Goal: Transaction & Acquisition: Obtain resource

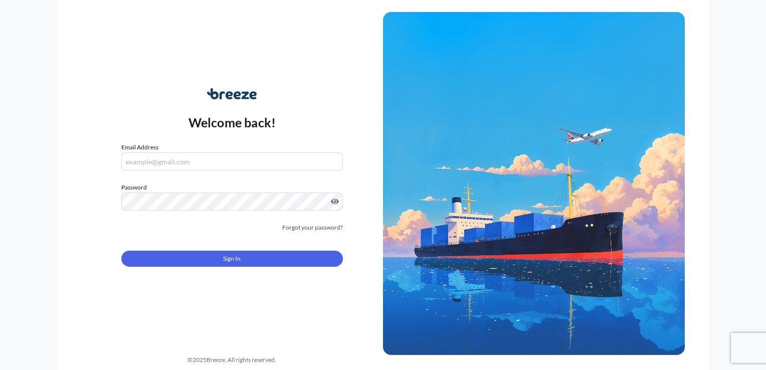
type input "[EMAIL_ADDRESS][DOMAIN_NAME]"
click at [251, 260] on button "Sign In" at bounding box center [232, 259] width 222 height 16
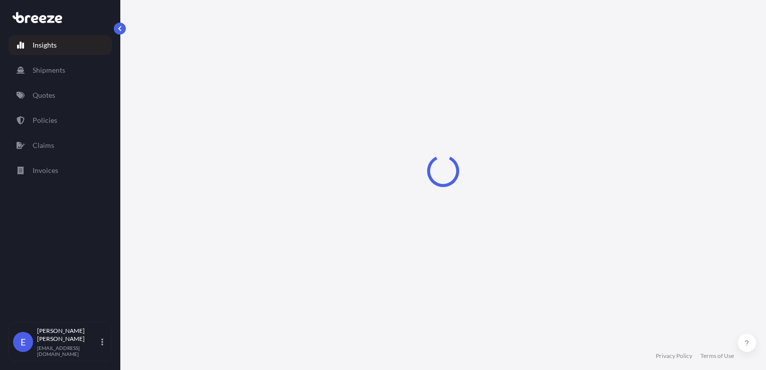
select select "2025"
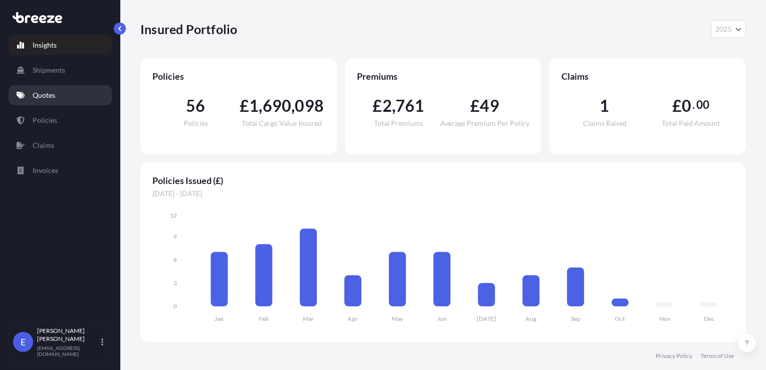
click at [41, 103] on link "Quotes" at bounding box center [60, 95] width 103 height 20
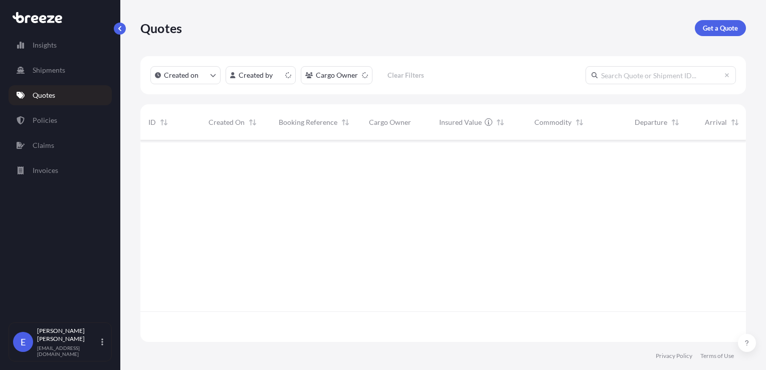
scroll to position [200, 598]
click at [702, 31] on link "Get a Quote" at bounding box center [720, 28] width 51 height 16
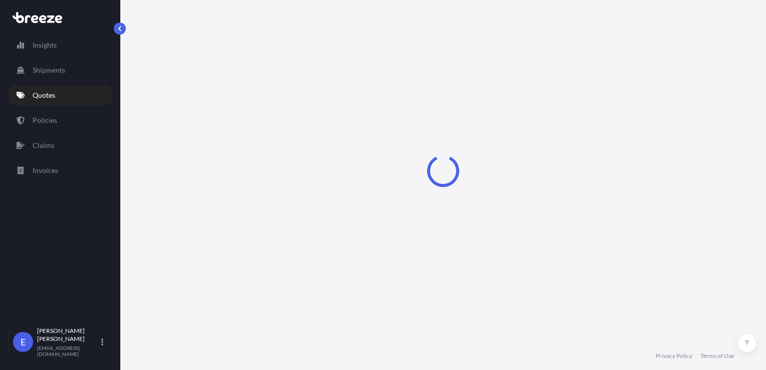
scroll to position [15, 0]
select select "Sea"
select select "1"
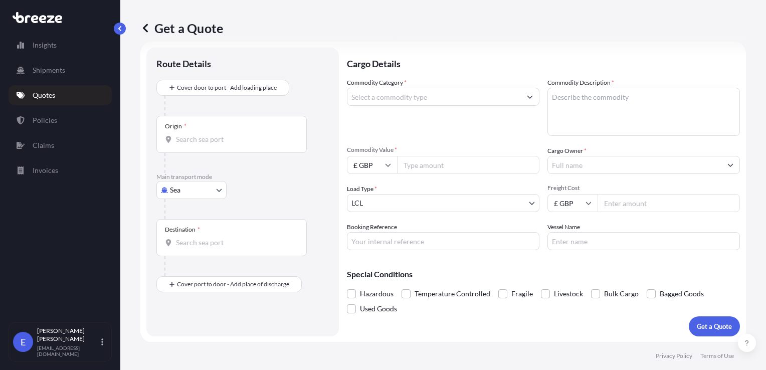
click at [172, 191] on body "Insights Shipments Quotes Policies Claims Invoices E [PERSON_NAME] [EMAIL_ADDRE…" at bounding box center [383, 185] width 766 height 370
click at [183, 229] on span "Air" at bounding box center [181, 234] width 10 height 10
select select "Air"
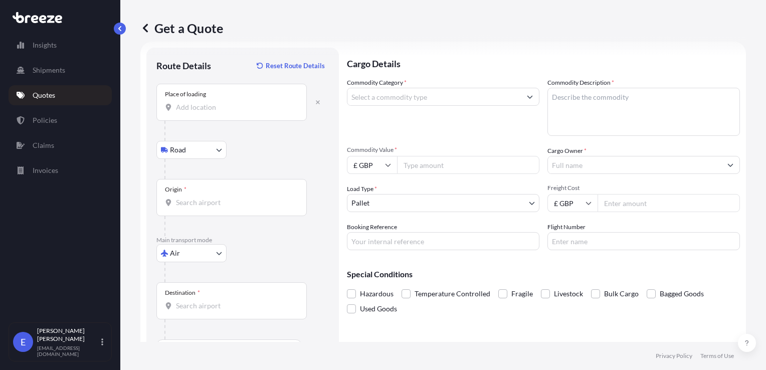
click at [187, 107] on input "Place of loading" at bounding box center [235, 107] width 118 height 10
type input "[PERSON_NAME] SG19, [GEOGRAPHIC_DATA]"
click at [190, 152] on body "0 options available. 5 options available. Insights Shipments Quotes Policies Cl…" at bounding box center [383, 185] width 766 height 370
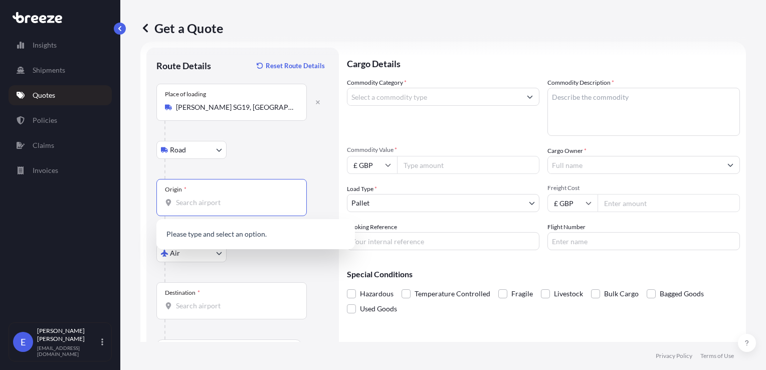
click at [194, 204] on input "Origin *" at bounding box center [235, 203] width 118 height 10
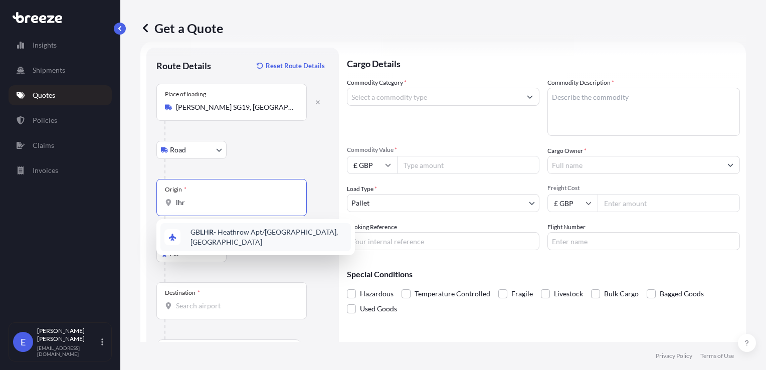
click at [207, 240] on span "GB LHR - Heathrow Apt/[GEOGRAPHIC_DATA], [GEOGRAPHIC_DATA]" at bounding box center [269, 237] width 156 height 20
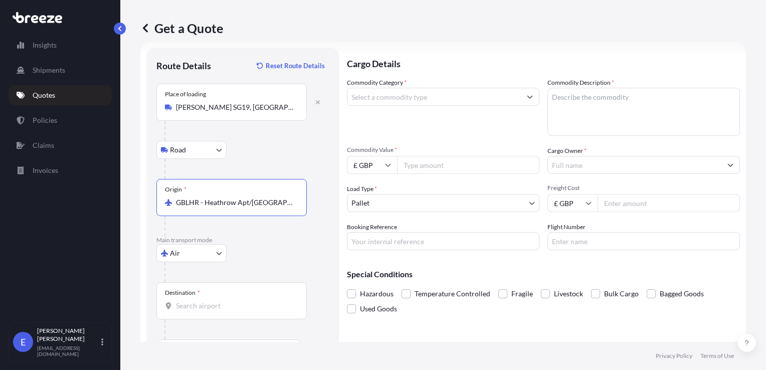
type input "GBLHR - Heathrow Apt/[GEOGRAPHIC_DATA], [GEOGRAPHIC_DATA]"
click at [192, 301] on input "Destination *" at bounding box center [235, 306] width 118 height 10
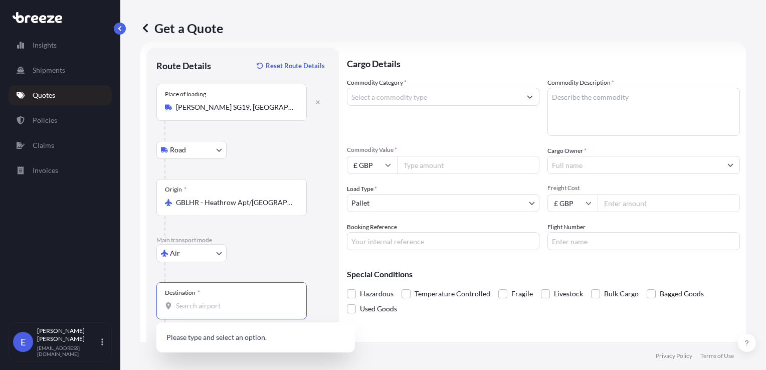
type input "j"
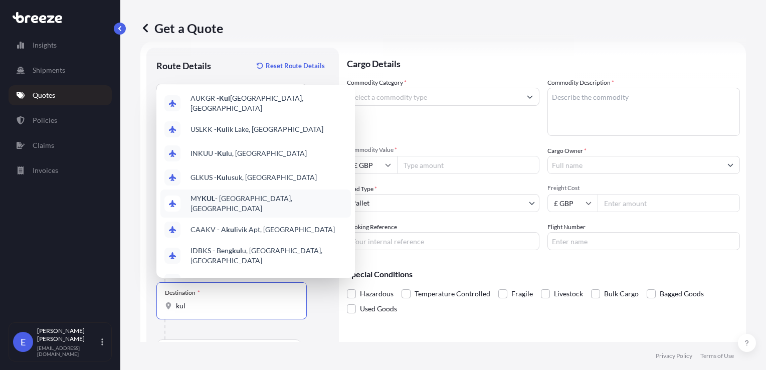
click at [270, 200] on span "MY KUL - [GEOGRAPHIC_DATA], [GEOGRAPHIC_DATA]" at bounding box center [269, 204] width 156 height 20
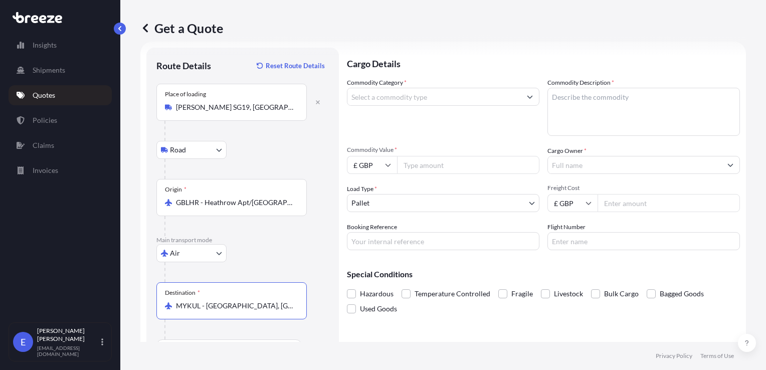
type input "MYKUL - [GEOGRAPHIC_DATA], [GEOGRAPHIC_DATA]"
click at [398, 99] on input "Commodity Category *" at bounding box center [435, 97] width 174 height 18
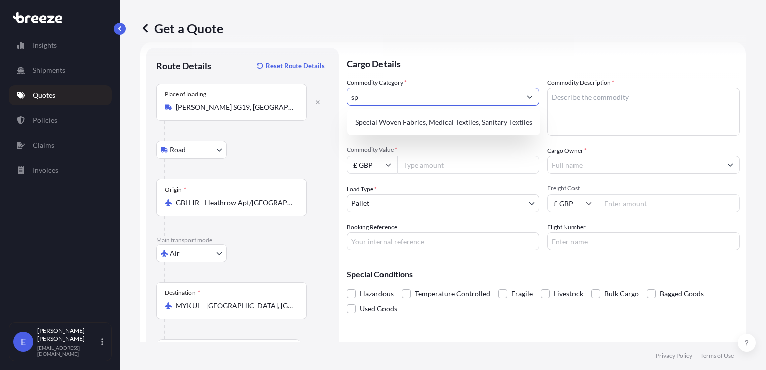
type input "s"
click at [405, 121] on div "Musical Instruments" at bounding box center [442, 122] width 180 height 18
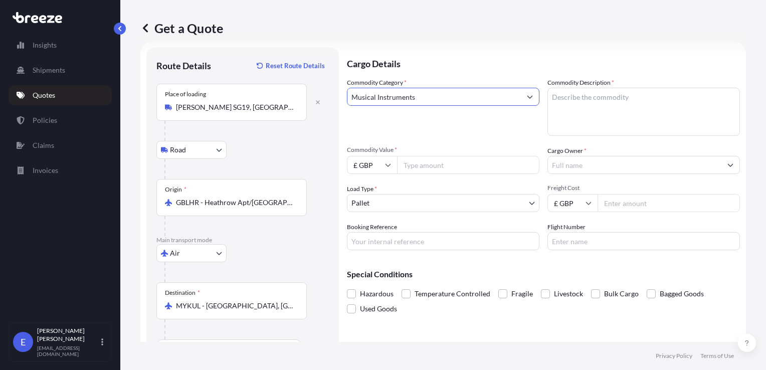
click at [419, 99] on input "Musical Instruments" at bounding box center [435, 97] width 174 height 18
drag, startPoint x: 419, startPoint y: 99, endPoint x: 289, endPoint y: 98, distance: 130.4
click at [289, 98] on form "Route Details Reset Route Details Place of loading [PERSON_NAME][GEOGRAPHIC_DAT…" at bounding box center [443, 207] width 606 height 330
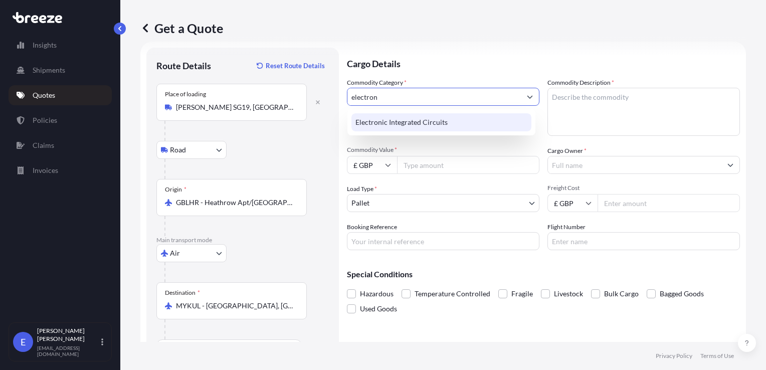
click at [386, 125] on div "Electronic Integrated Circuits" at bounding box center [442, 122] width 180 height 18
type input "Electronic Integrated Circuits"
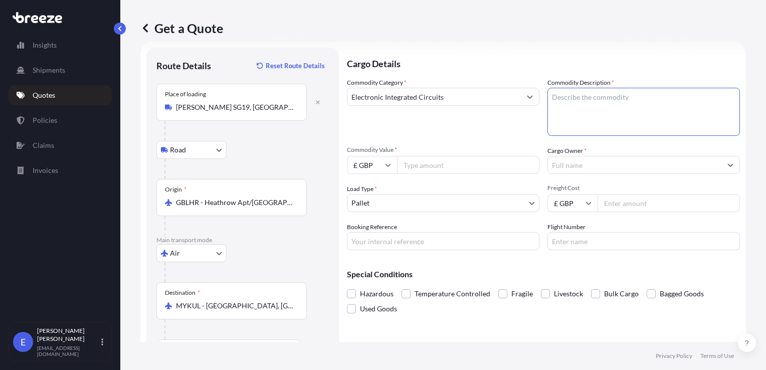
click at [602, 98] on textarea "Commodity Description *" at bounding box center [644, 112] width 193 height 48
type textarea "Speakers"
click at [432, 170] on input "Commodity Value *" at bounding box center [468, 165] width 142 height 18
type input "9704.80"
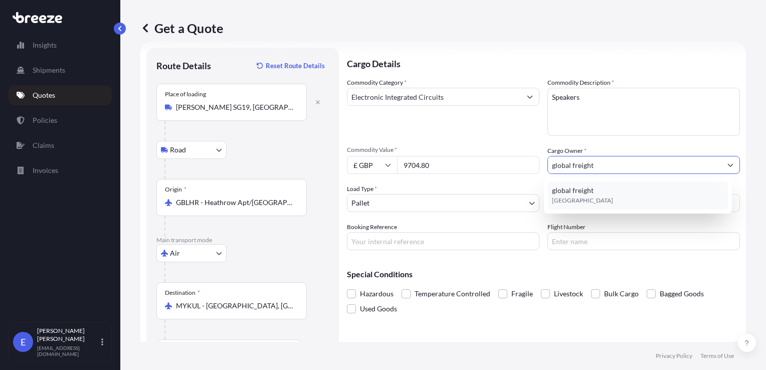
click at [586, 192] on span "global freight" at bounding box center [573, 191] width 42 height 10
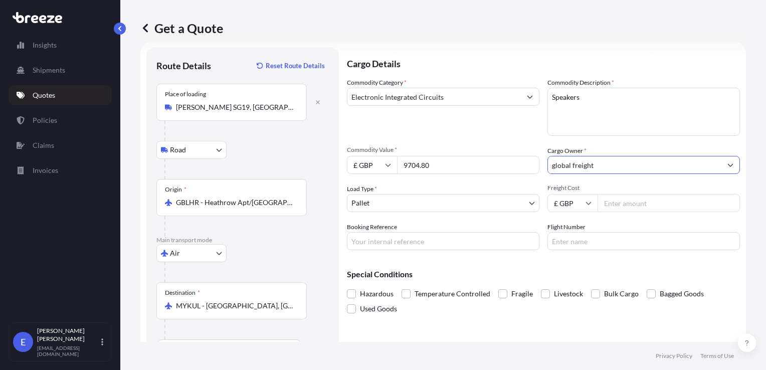
type input "global freight"
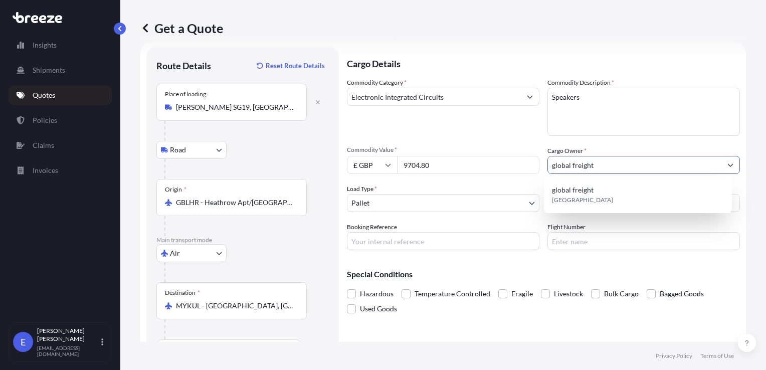
scroll to position [15, 0]
